Goal: Transaction & Acquisition: Purchase product/service

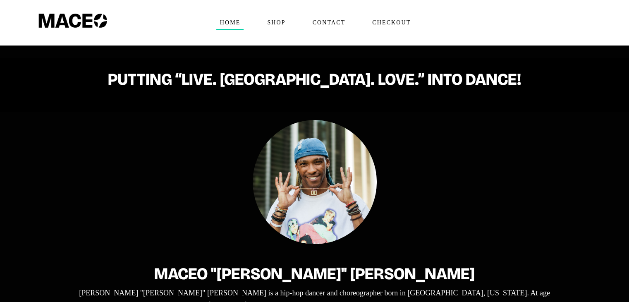
drag, startPoint x: 635, startPoint y: 43, endPoint x: 635, endPoint y: 10, distance: 32.7
click at [276, 24] on span "Shop" at bounding box center [275, 22] width 25 height 13
